Goal: Task Accomplishment & Management: Use online tool/utility

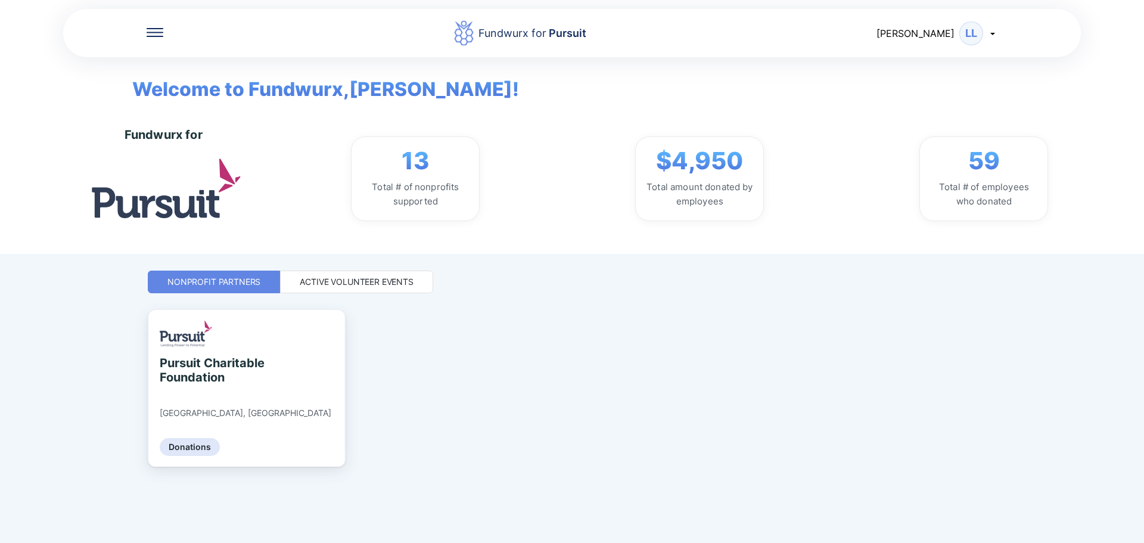
click at [359, 281] on div "Active Volunteer Events" at bounding box center [357, 282] width 114 height 12
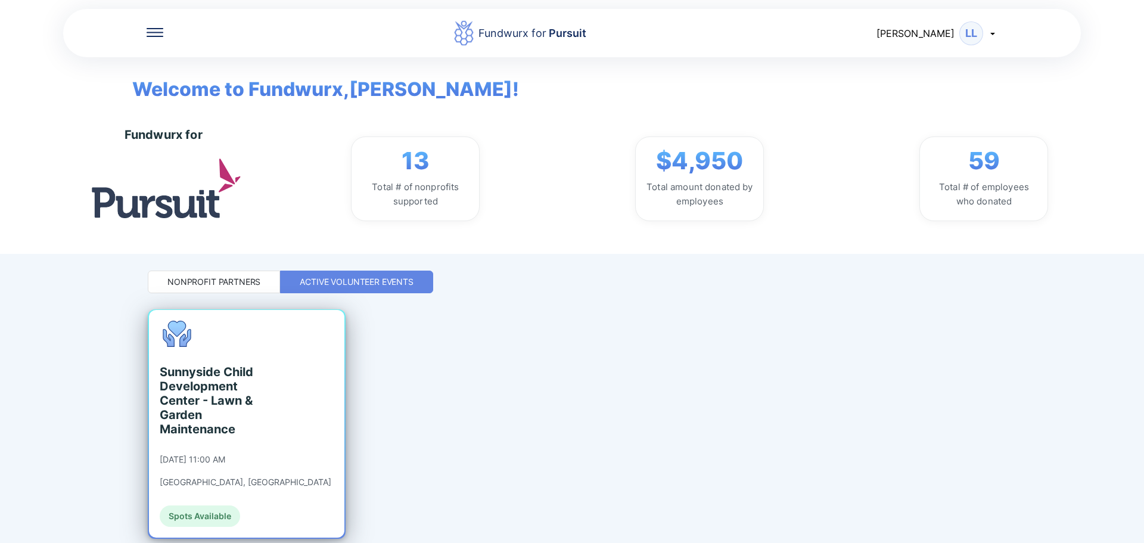
click at [193, 396] on div "Sunnyside Child Development Center - Lawn & Garden Maintenance" at bounding box center [214, 401] width 109 height 72
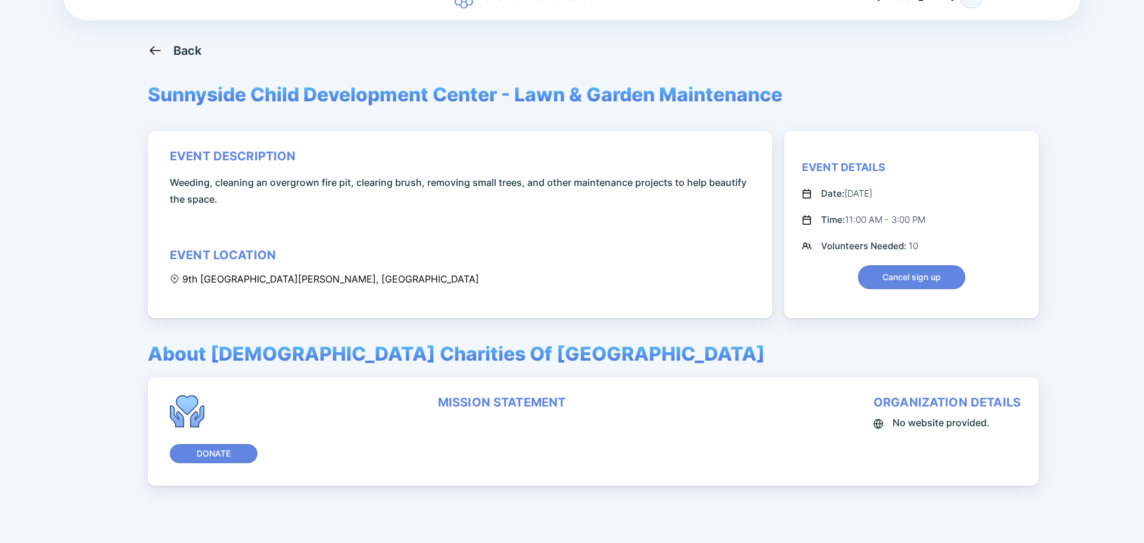
scroll to position [80, 0]
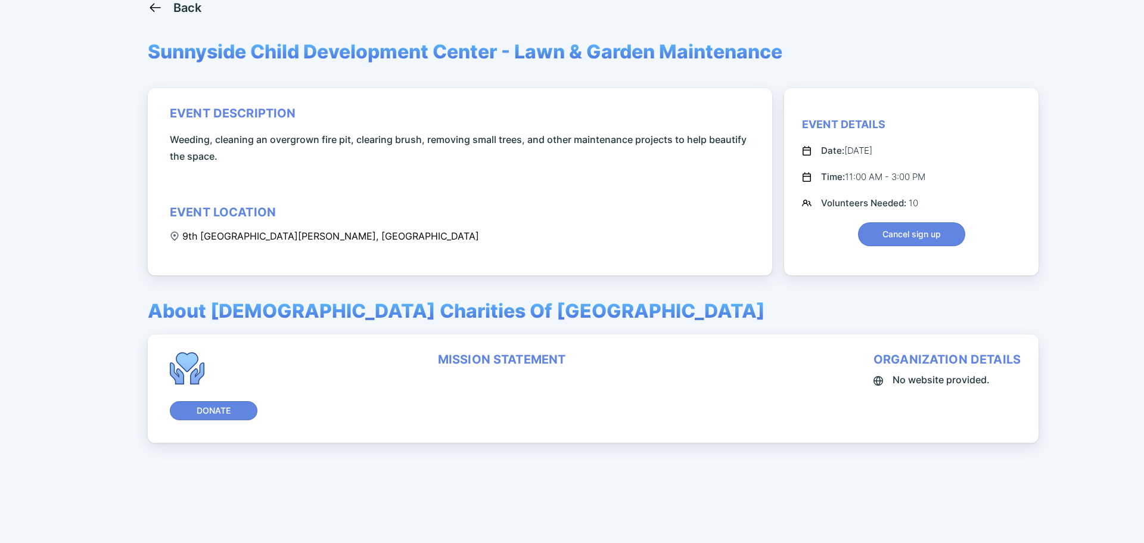
click at [821, 124] on div "Event Details" at bounding box center [843, 124] width 83 height 14
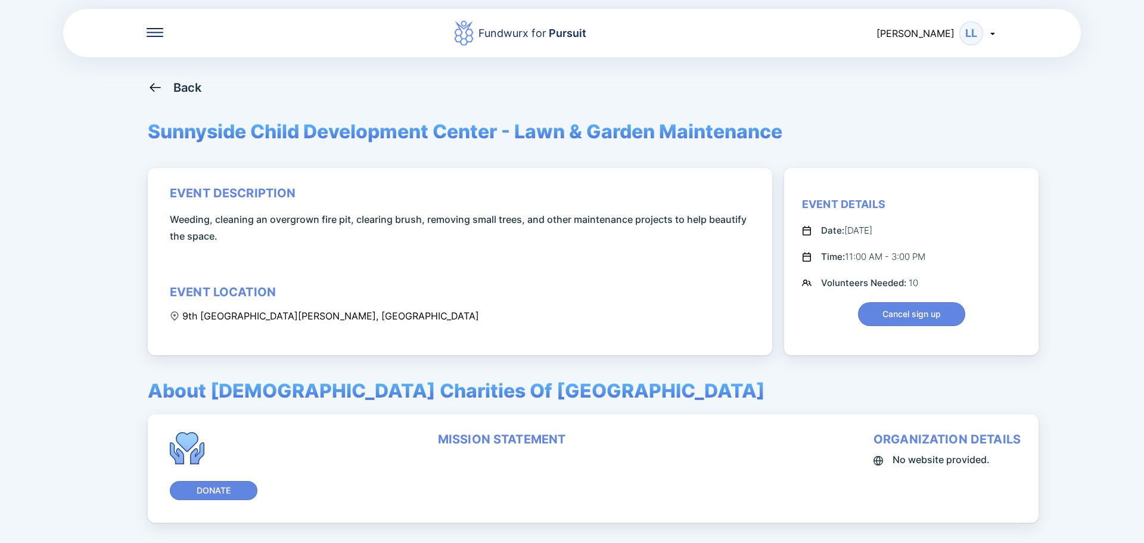
click at [152, 86] on icon at bounding box center [155, 87] width 11 height 9
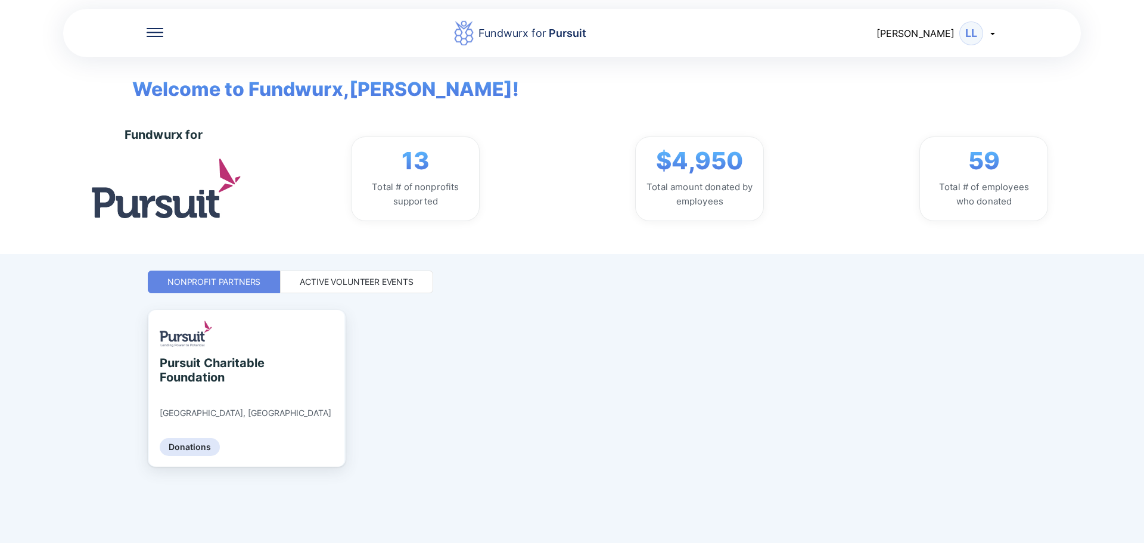
click at [358, 282] on div "Active Volunteer Events" at bounding box center [357, 282] width 114 height 12
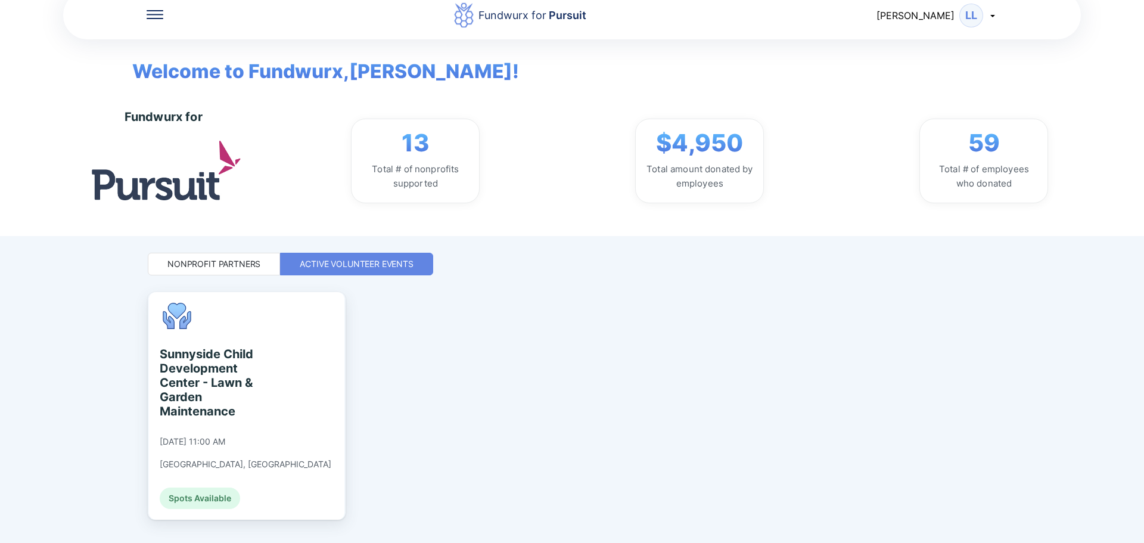
scroll to position [45, 0]
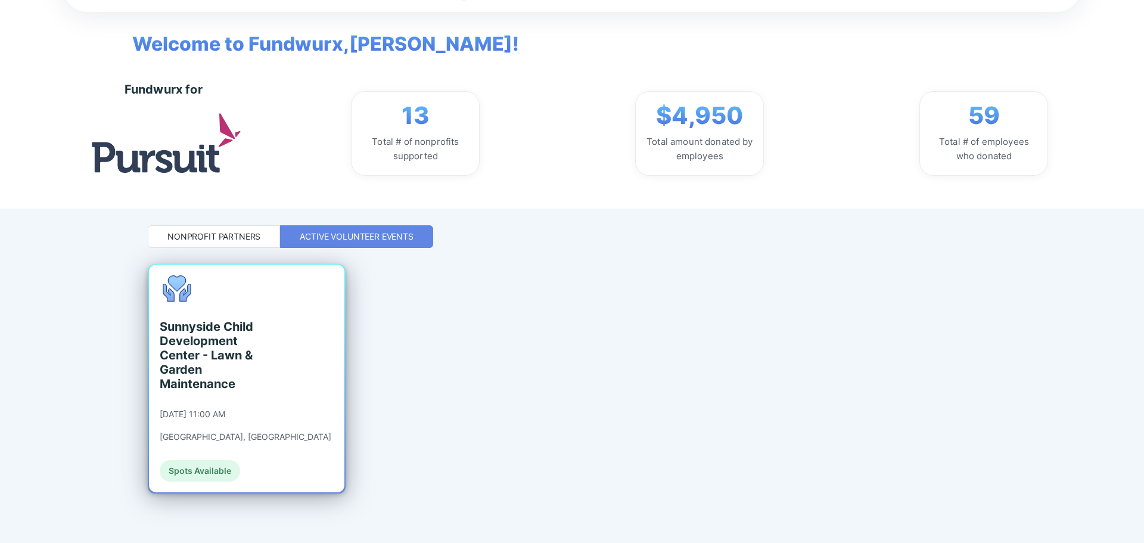
click at [206, 340] on div "Sunnyside Child Development Center - Lawn & Garden Maintenance" at bounding box center [214, 355] width 109 height 72
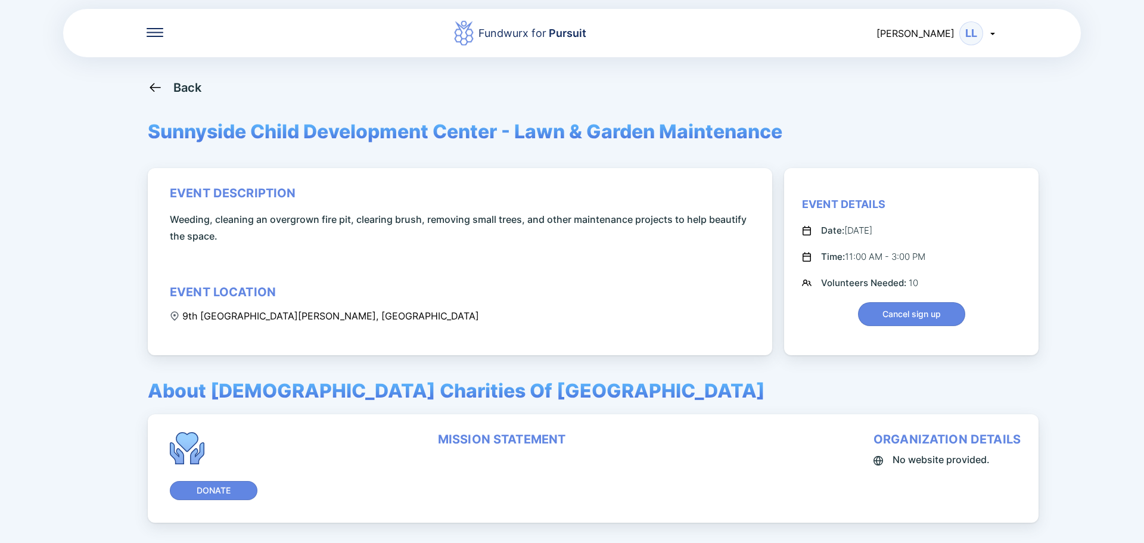
click at [837, 280] on span "Volunteers Needed:" at bounding box center [865, 282] width 88 height 11
click at [156, 86] on icon at bounding box center [155, 87] width 15 height 15
